Goal: Information Seeking & Learning: Learn about a topic

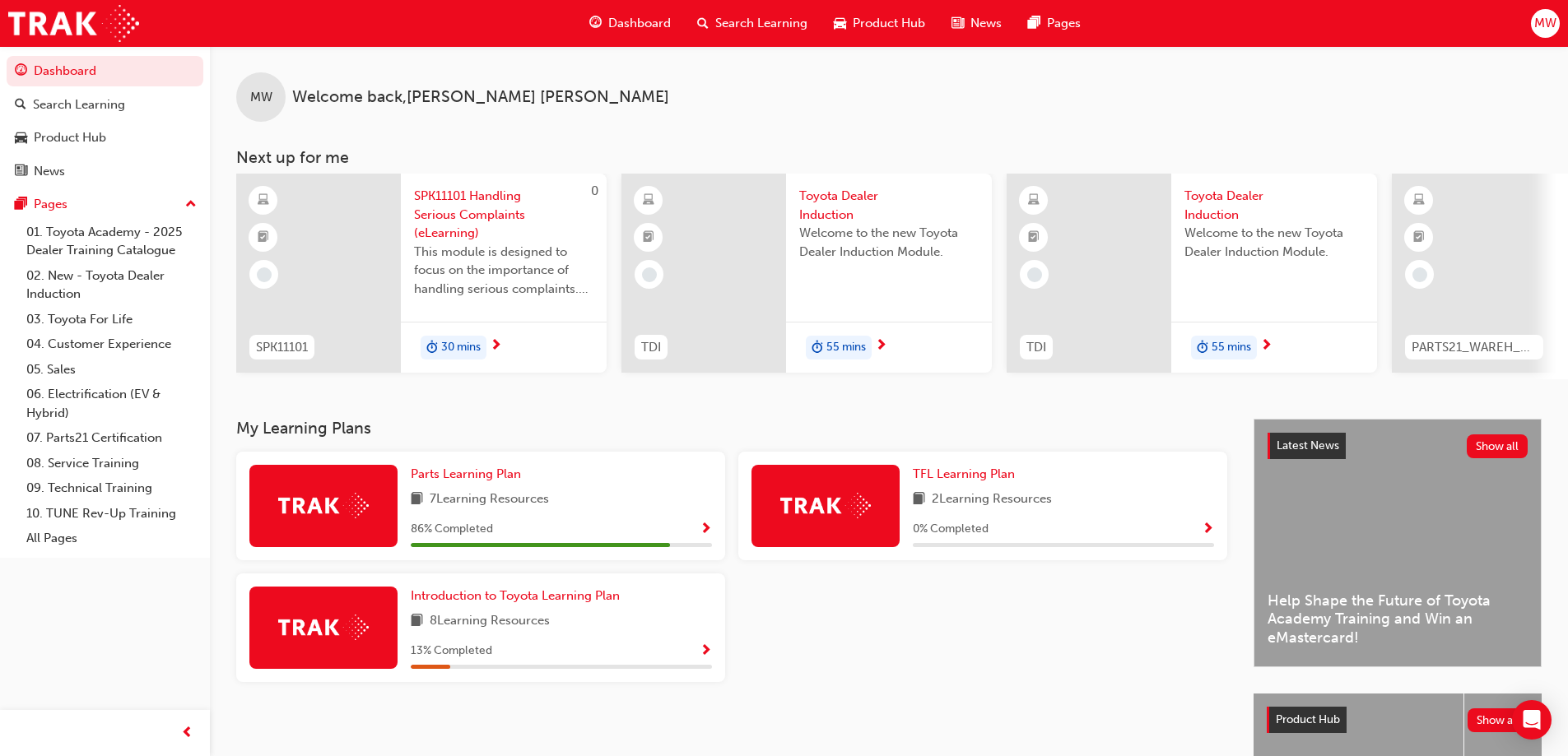
click at [193, 203] on span "up-icon" at bounding box center [191, 205] width 12 height 22
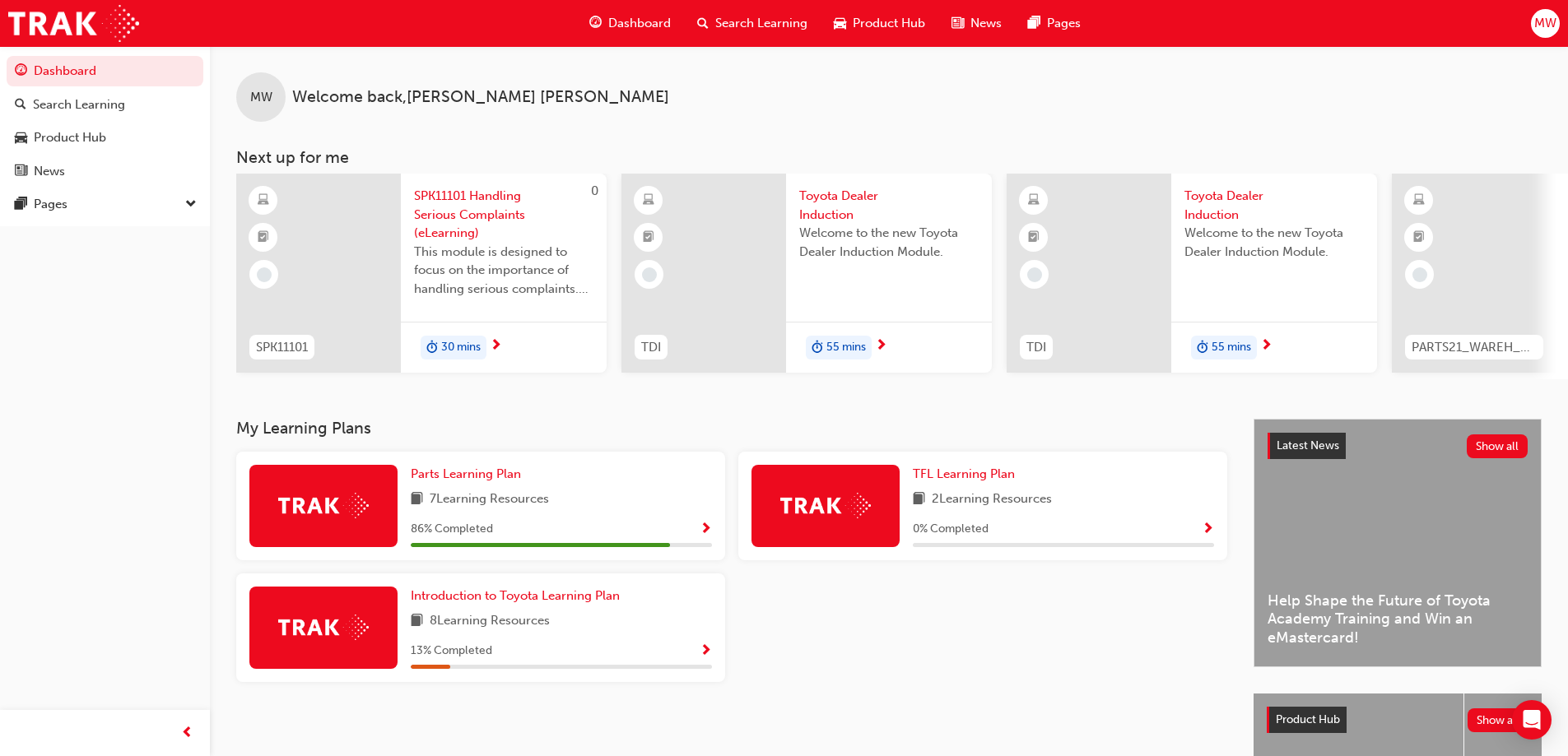
click at [1540, 26] on span "MW" at bounding box center [1545, 23] width 23 height 19
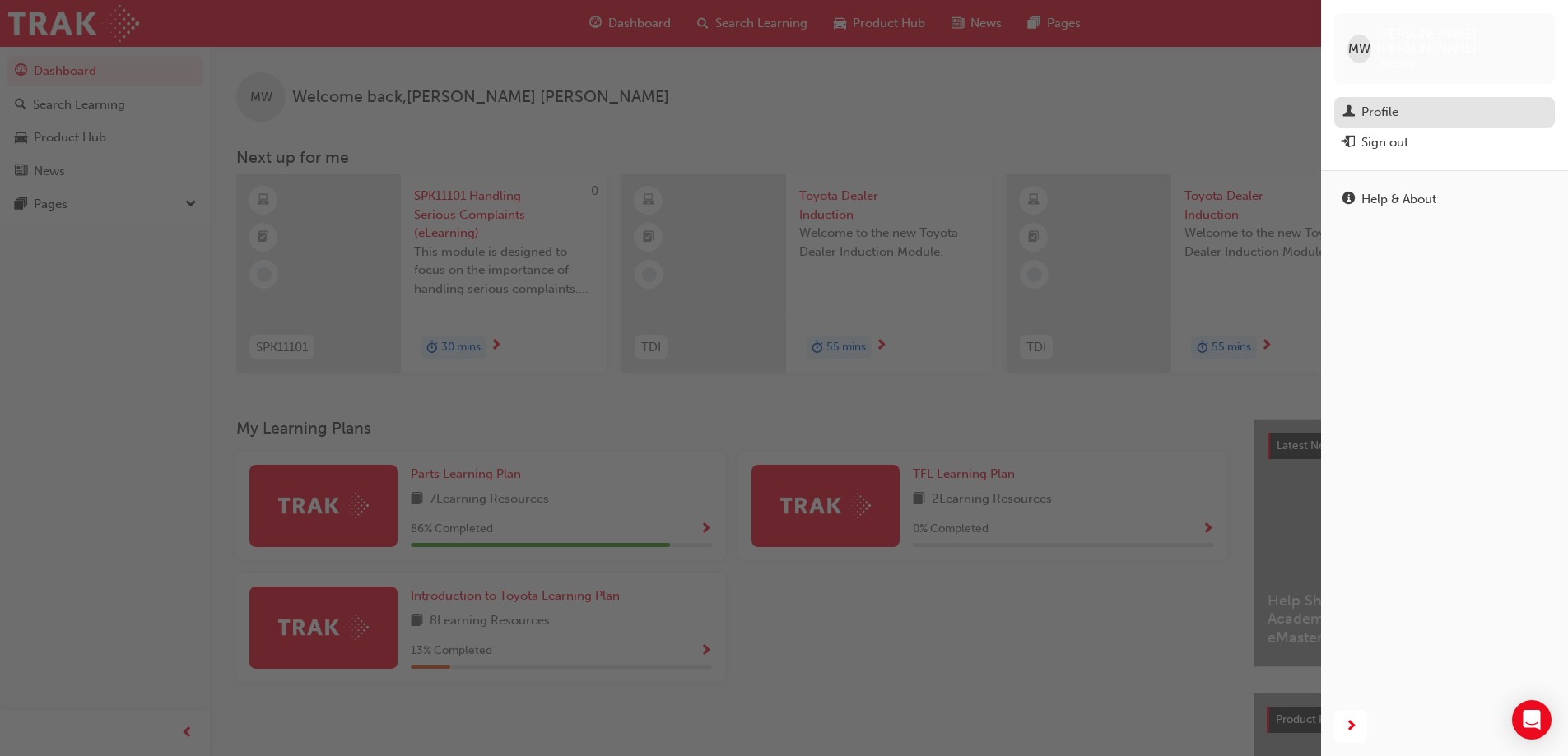
click at [1373, 103] on div "Profile" at bounding box center [1380, 112] width 37 height 19
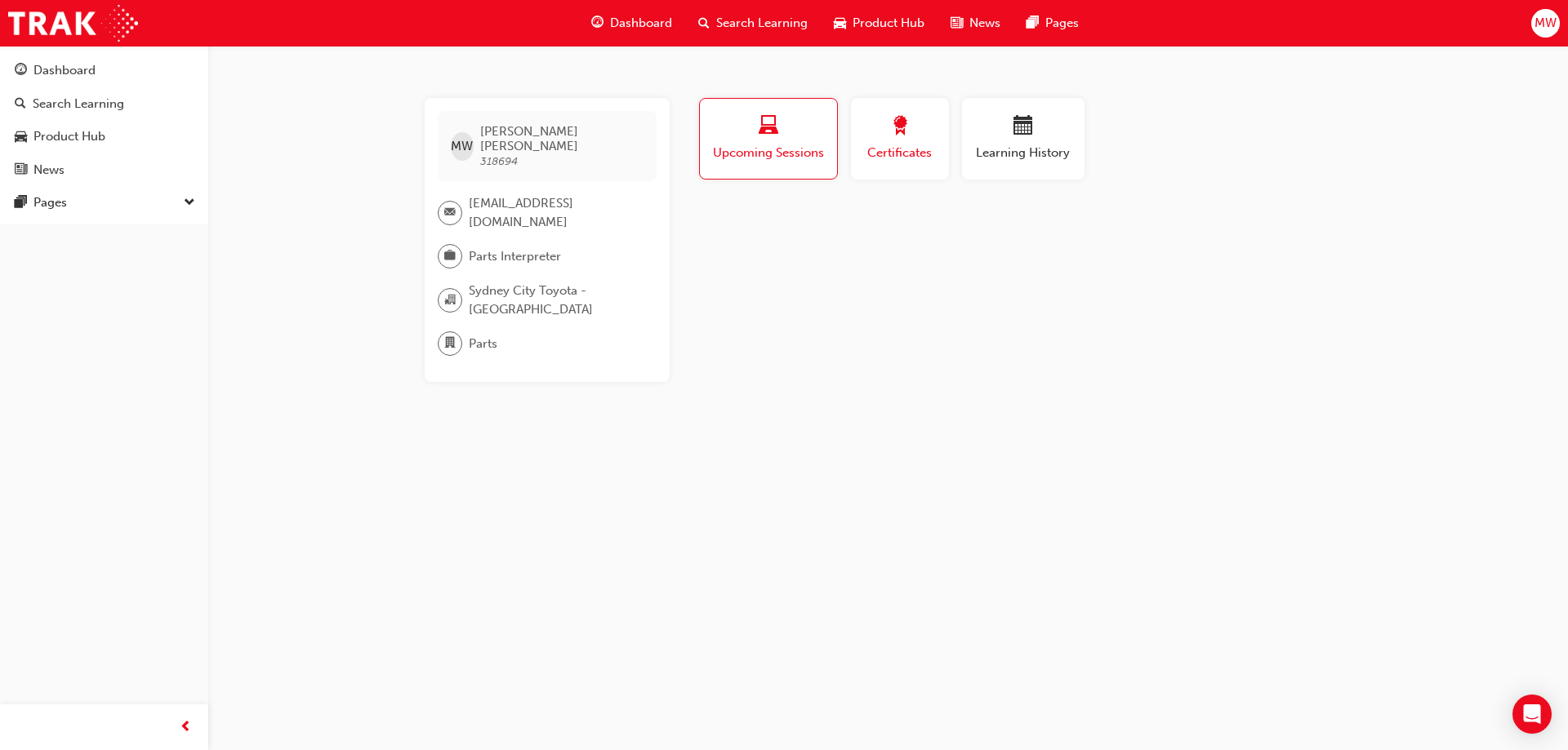
click at [882, 150] on span "Certificates" at bounding box center [900, 153] width 73 height 19
click at [1031, 141] on div "Learning History" at bounding box center [1023, 140] width 98 height 47
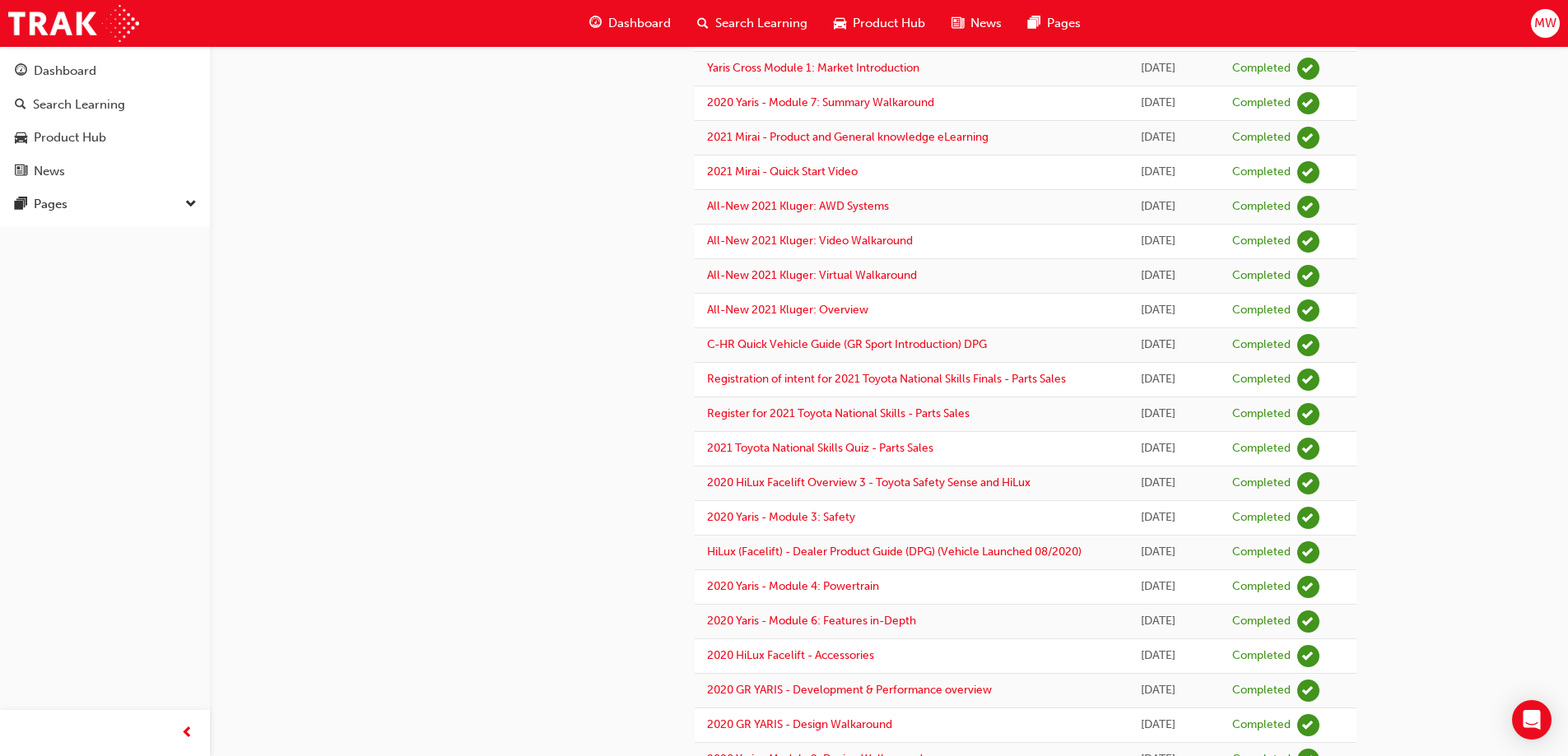
scroll to position [1349, 0]
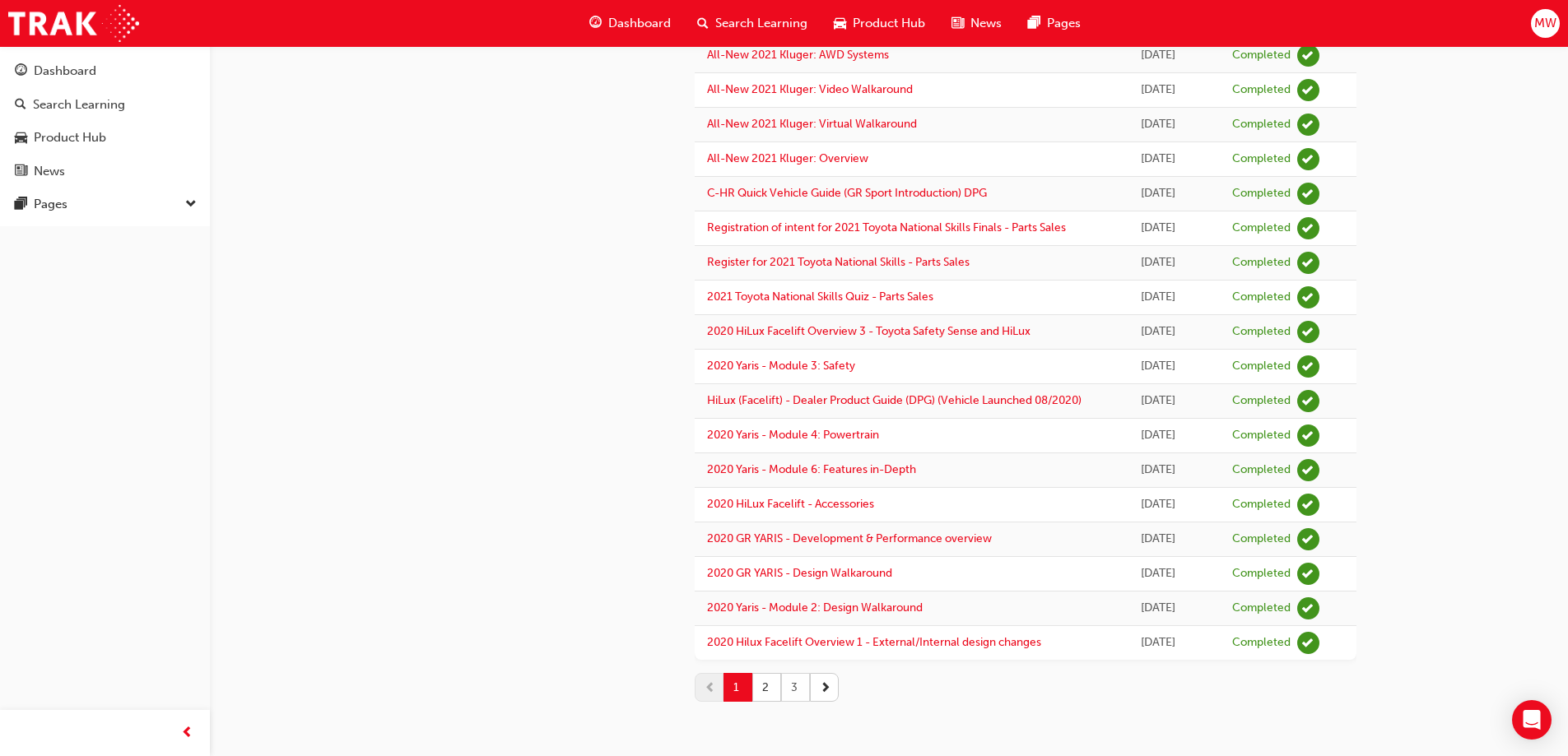
click at [788, 687] on button "3" at bounding box center [796, 687] width 28 height 28
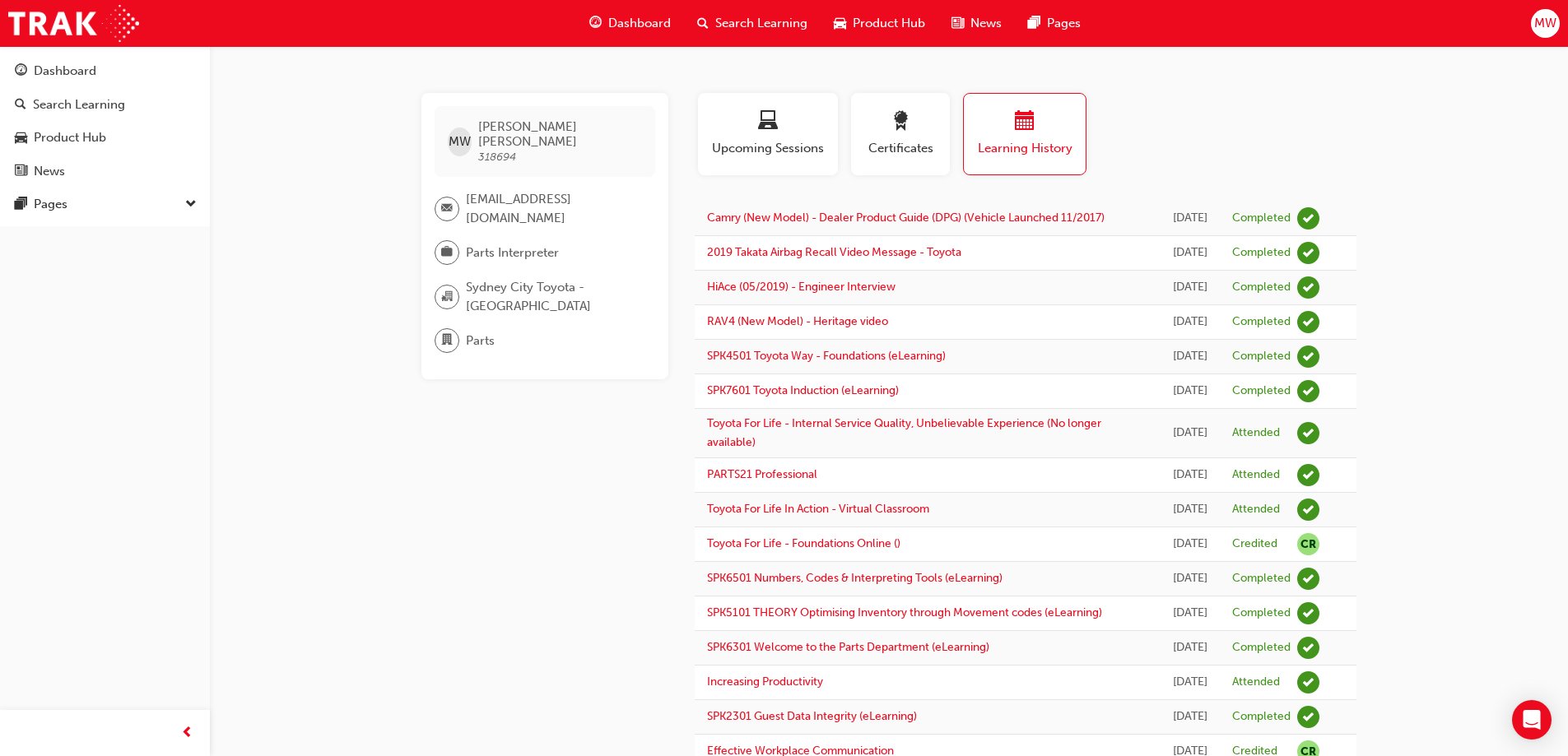
scroll to position [267, 0]
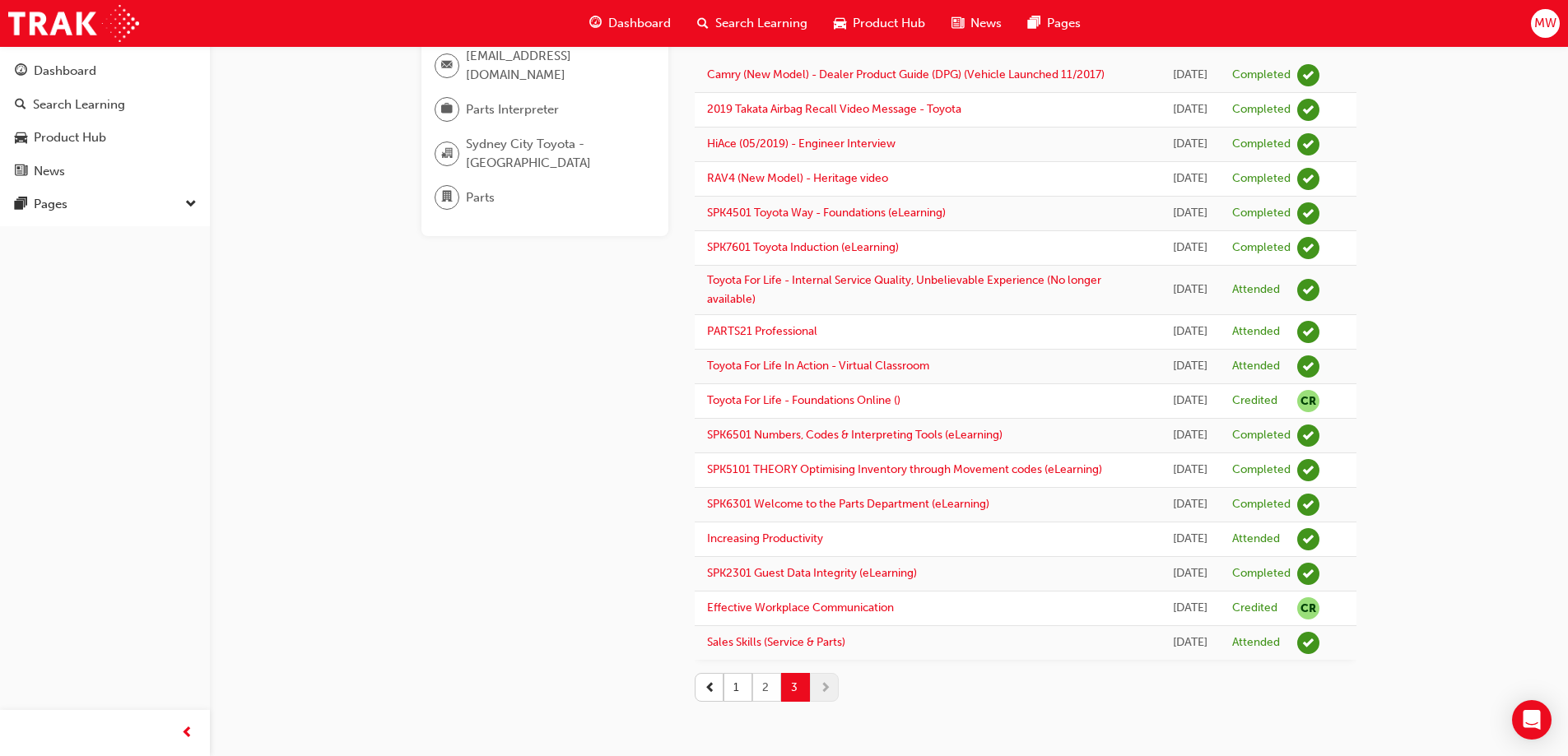
click at [766, 687] on button "2" at bounding box center [766, 687] width 28 height 28
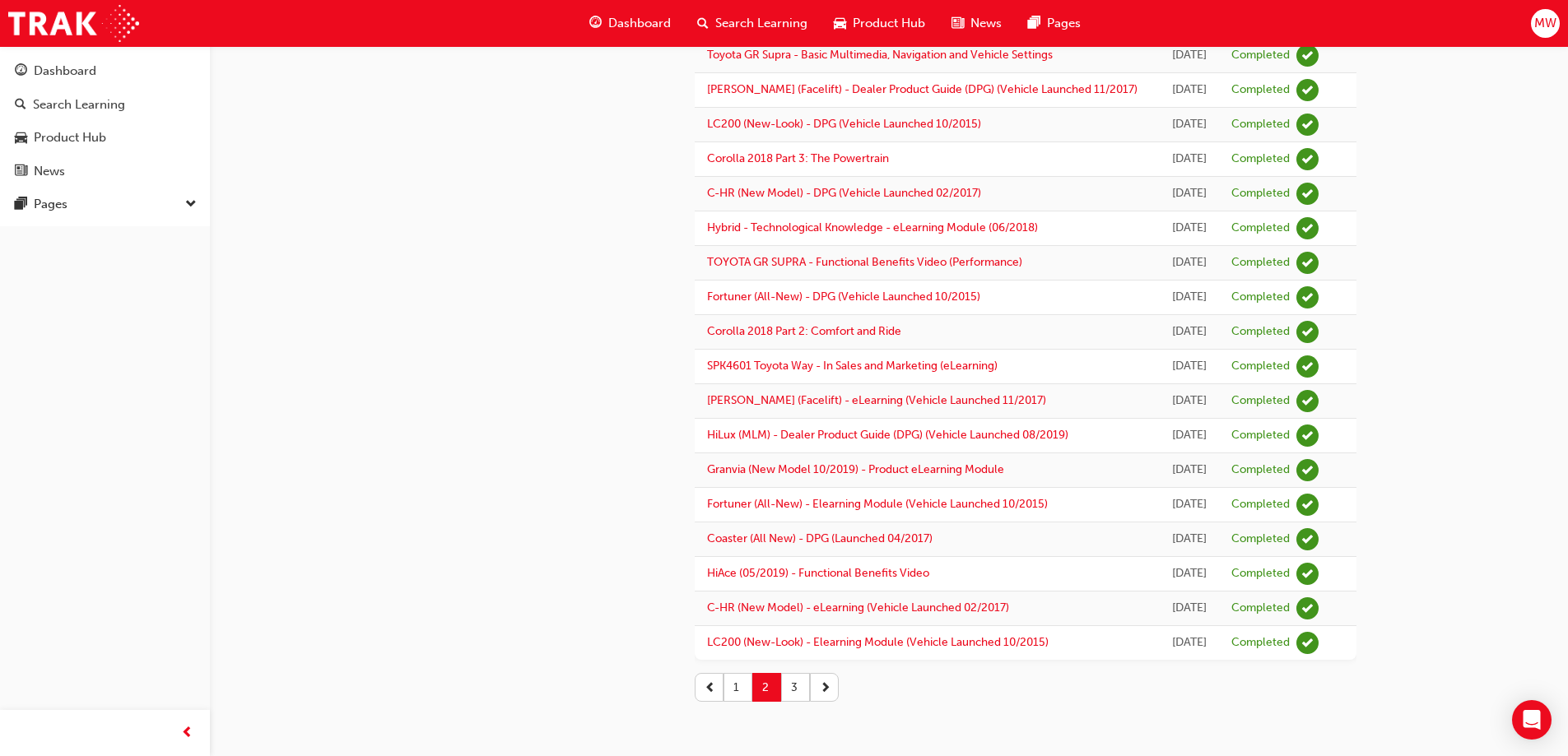
scroll to position [1896, 0]
click at [796, 683] on button "3" at bounding box center [796, 687] width 28 height 28
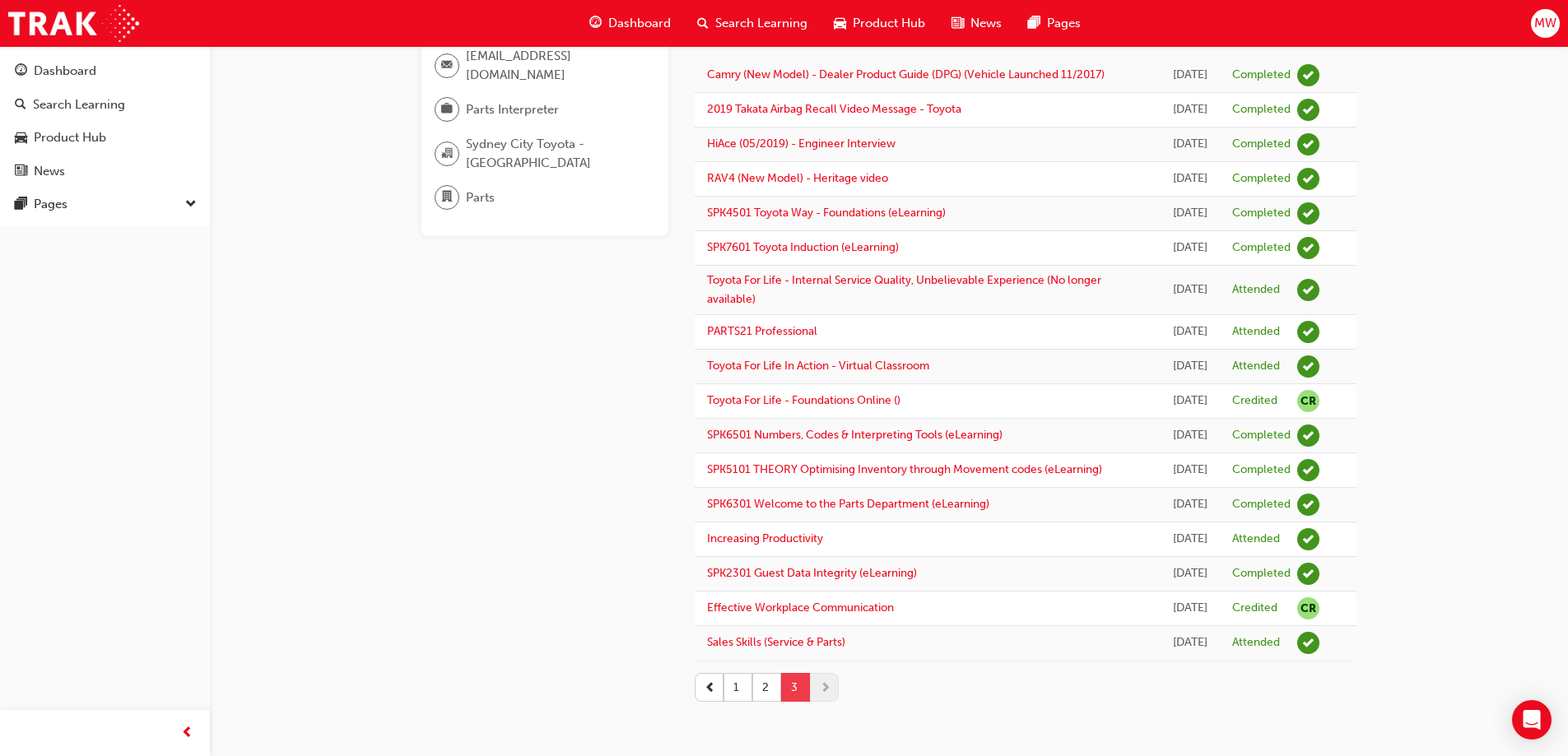
scroll to position [267, 0]
click at [780, 324] on link "PARTS21 Professional" at bounding box center [762, 331] width 111 height 14
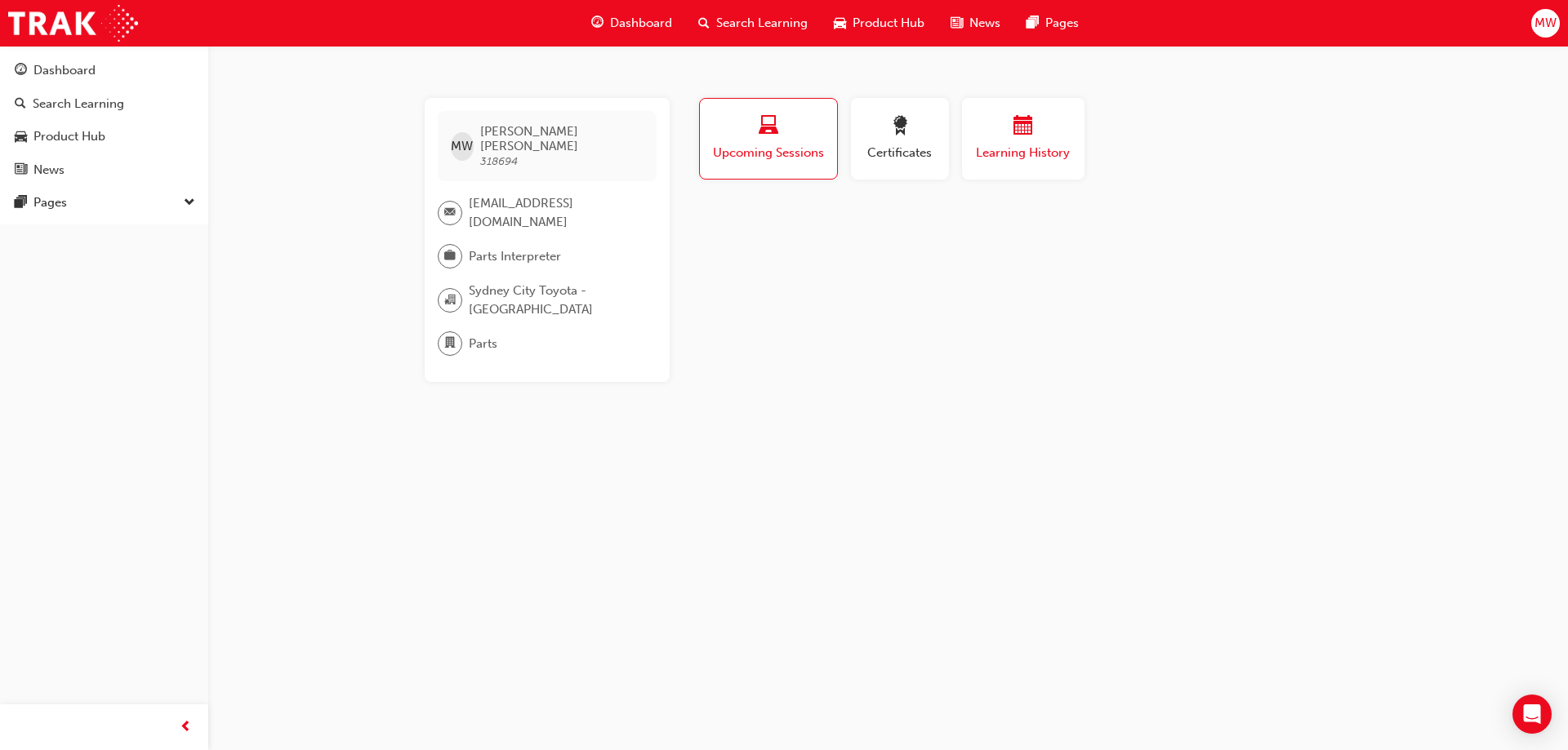
click at [1051, 133] on div "button" at bounding box center [1023, 129] width 98 height 25
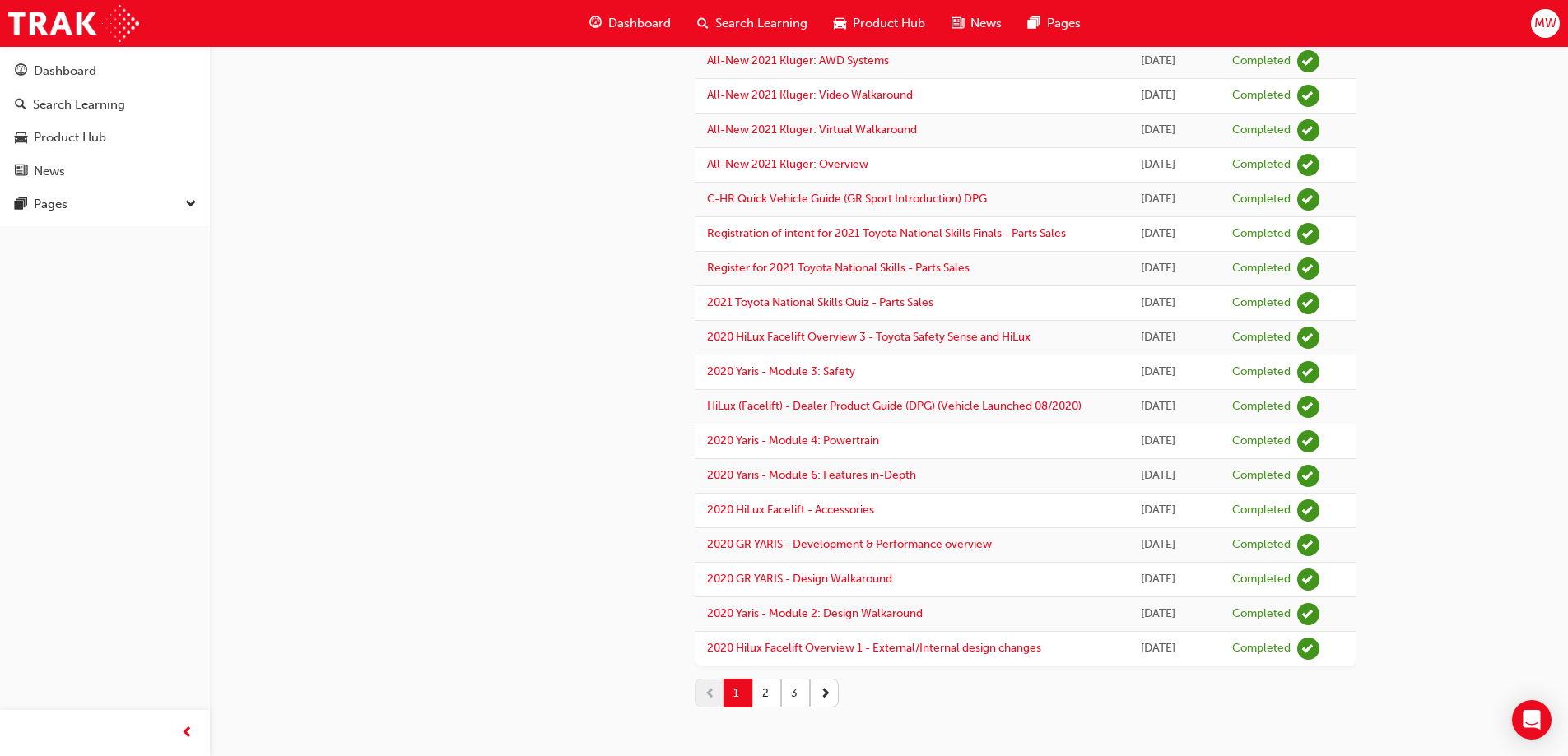
scroll to position [1349, 0]
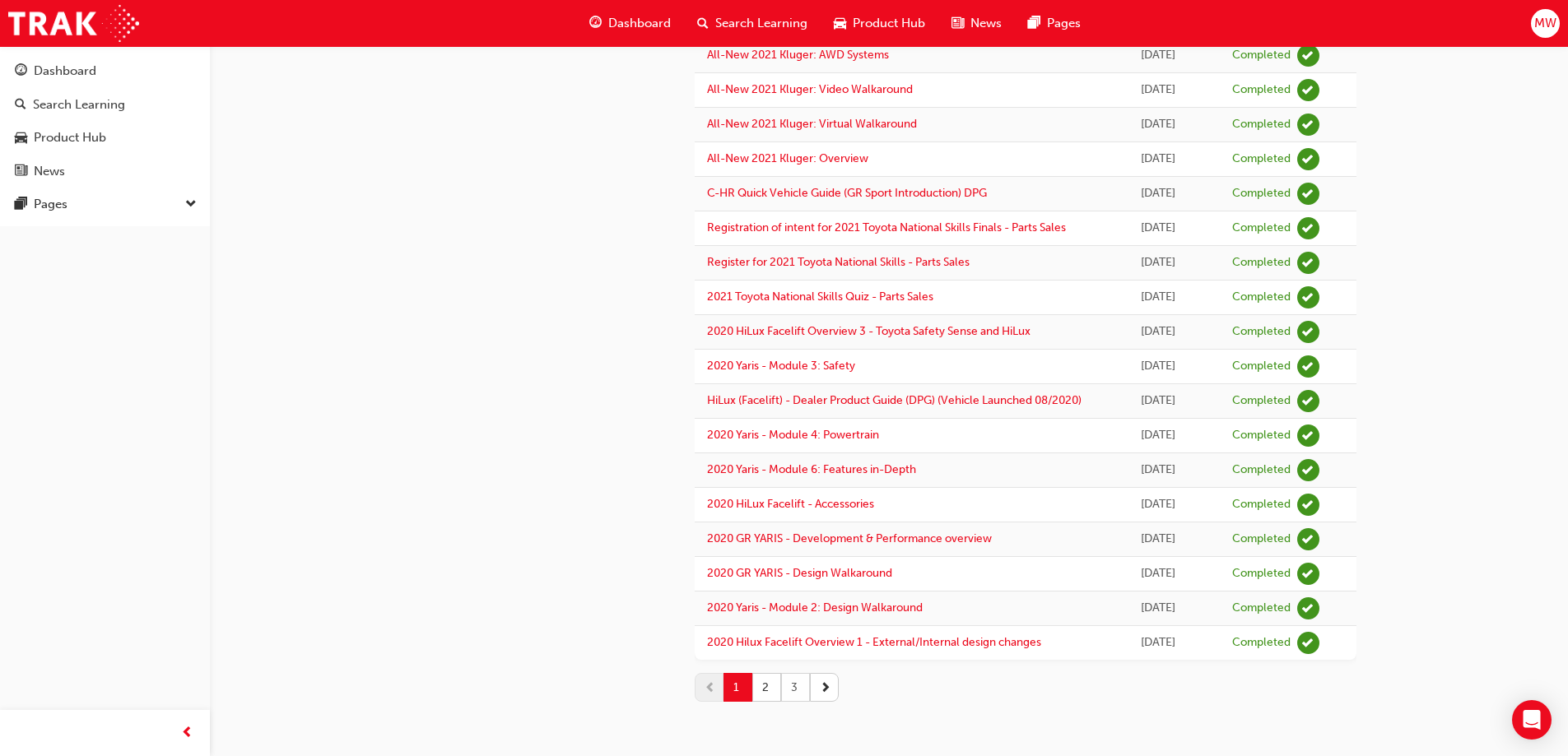
click at [803, 687] on button "3" at bounding box center [796, 687] width 28 height 28
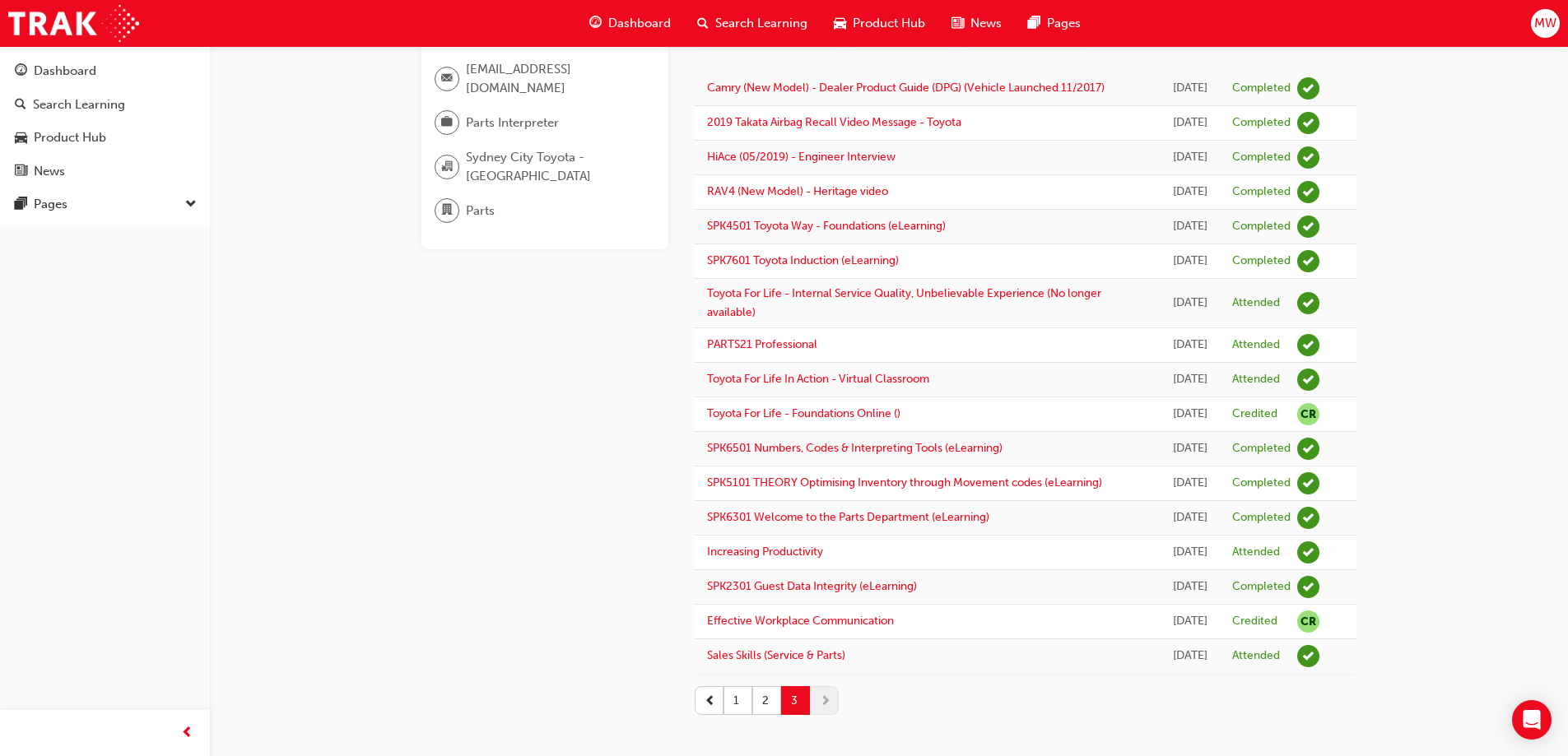
scroll to position [0, 0]
